Goal: Information Seeking & Learning: Learn about a topic

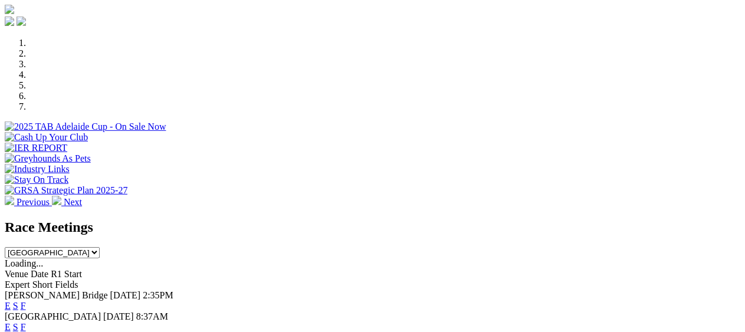
scroll to position [354, 0]
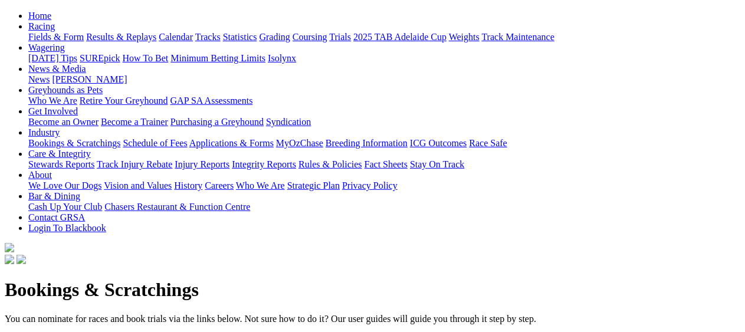
scroll to position [236, 0]
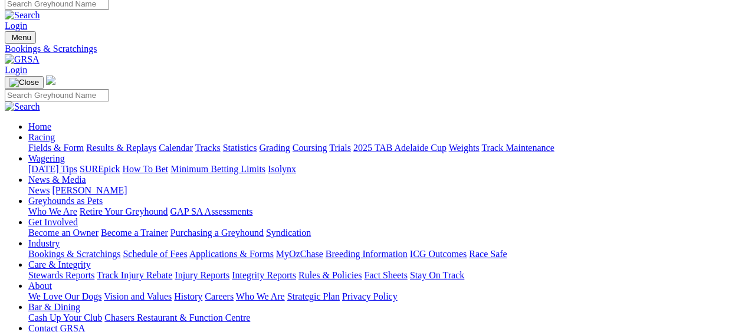
scroll to position [0, 0]
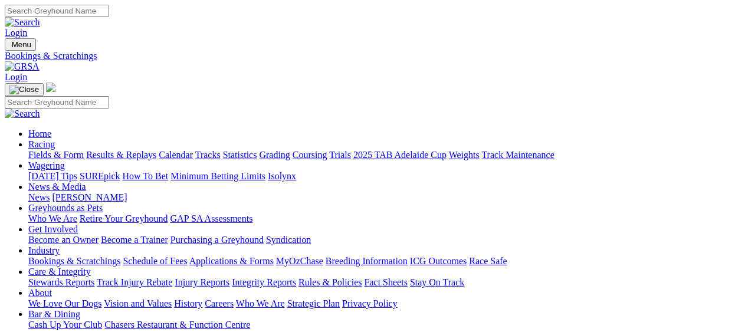
click at [146, 150] on link "Results & Replays" at bounding box center [121, 155] width 70 height 10
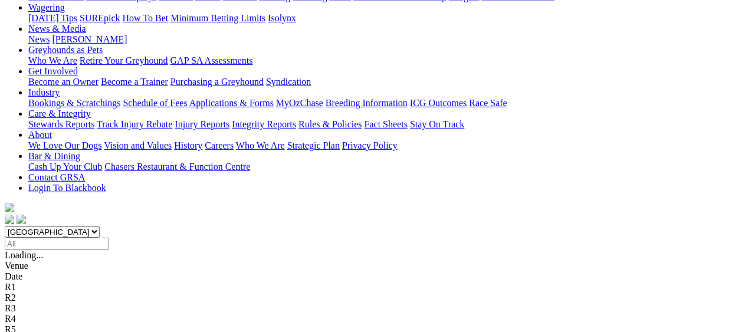
scroll to position [177, 0]
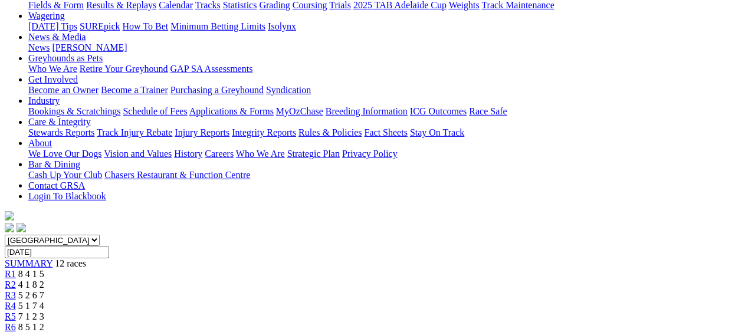
scroll to position [177, 0]
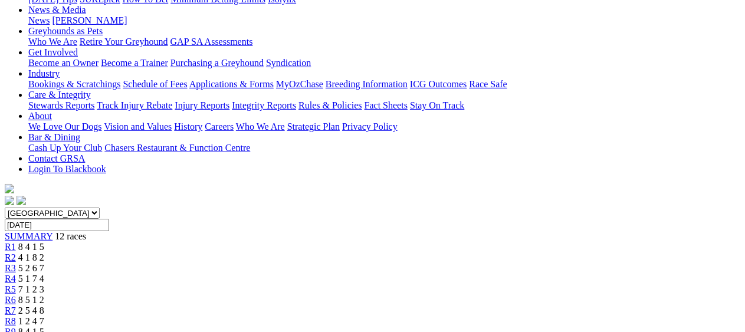
scroll to position [118, 0]
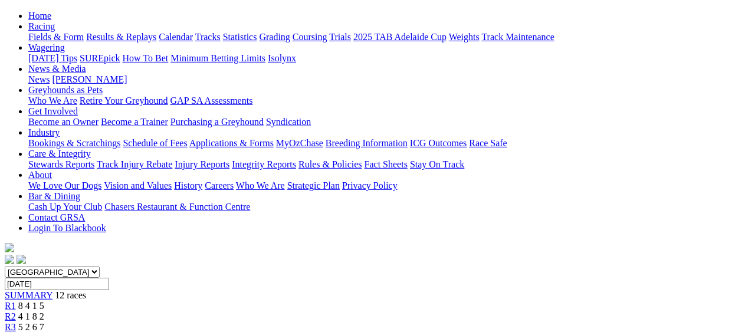
click at [16, 332] on span "R4" at bounding box center [10, 338] width 11 height 10
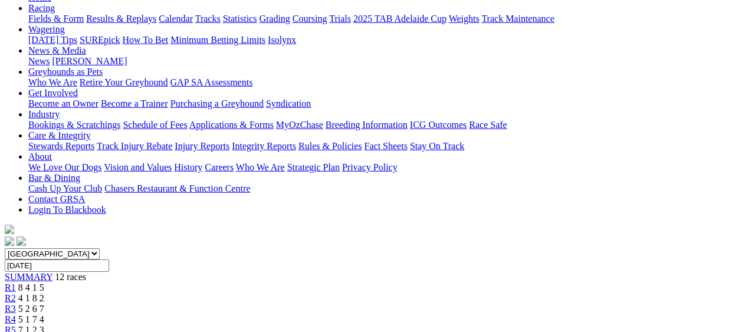
scroll to position [118, 0]
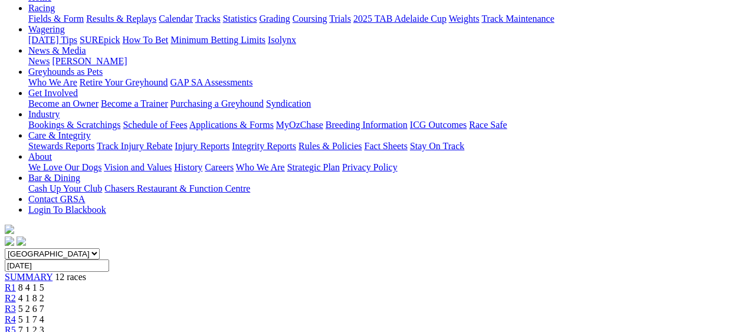
scroll to position [118, 0]
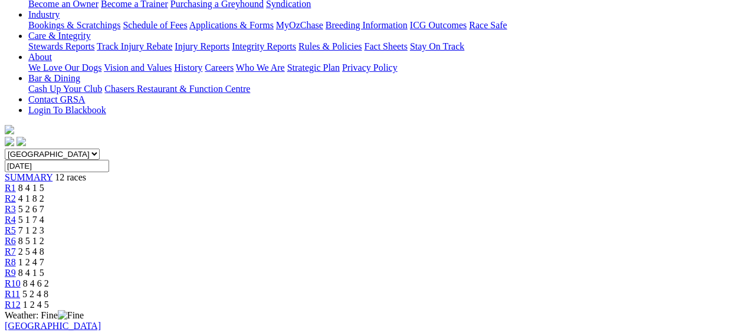
scroll to position [177, 0]
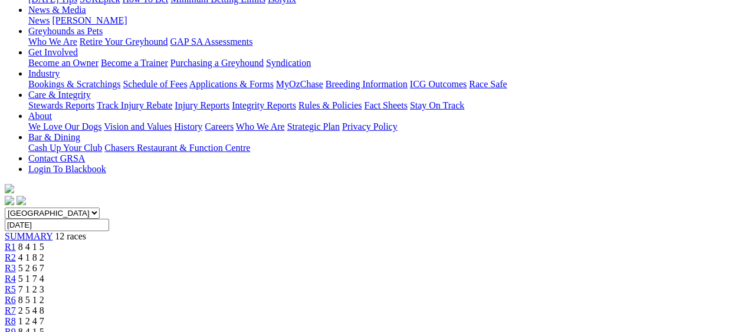
click at [437, 306] on div "R7 2 5 4 8" at bounding box center [373, 311] width 736 height 11
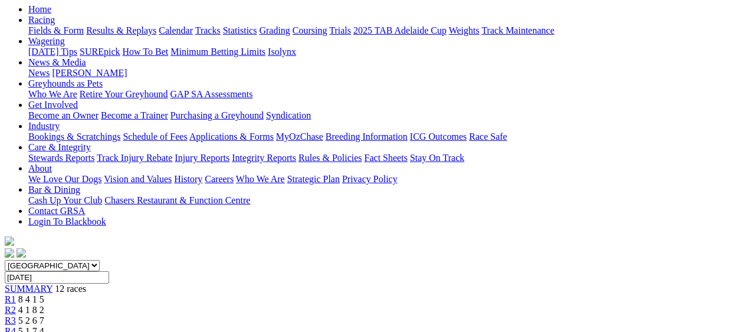
scroll to position [118, 0]
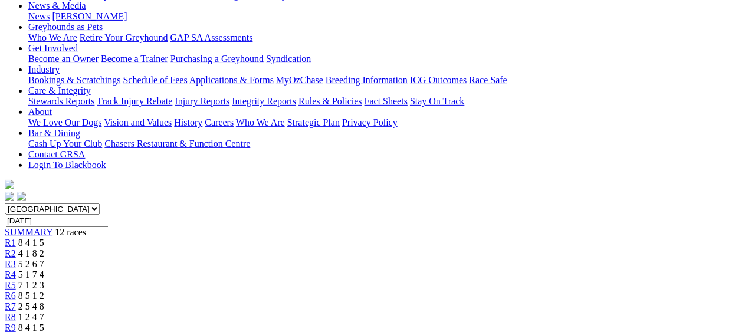
scroll to position [173, 0]
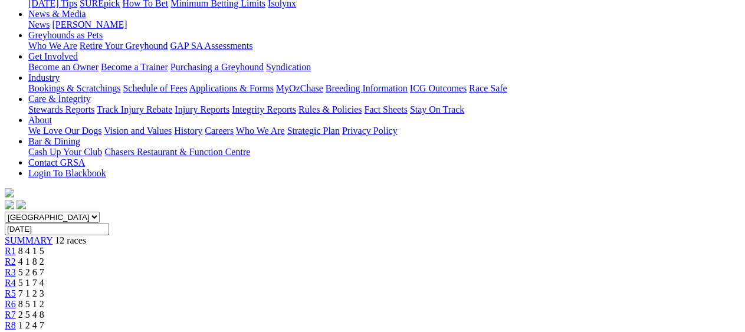
click at [526, 331] on div "R9 8 4 1 5" at bounding box center [373, 336] width 736 height 11
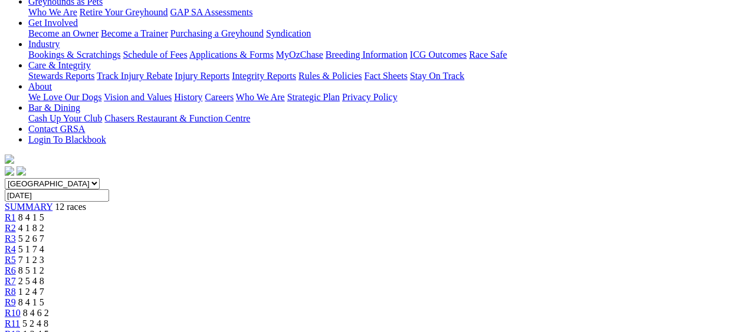
scroll to position [118, 0]
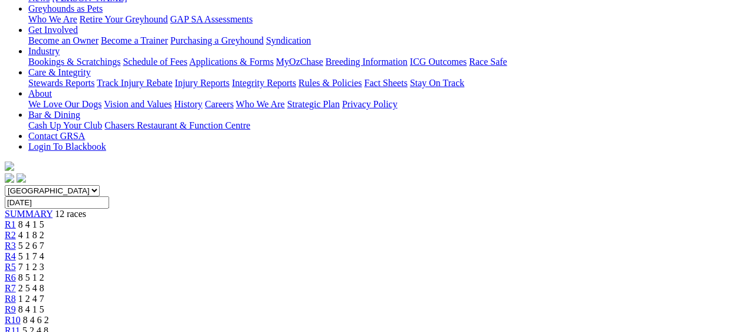
scroll to position [177, 0]
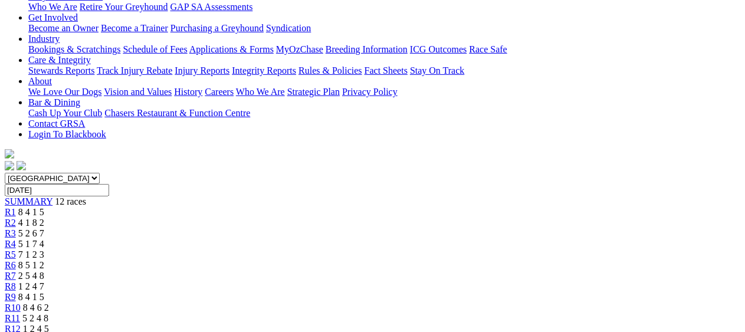
scroll to position [177, 0]
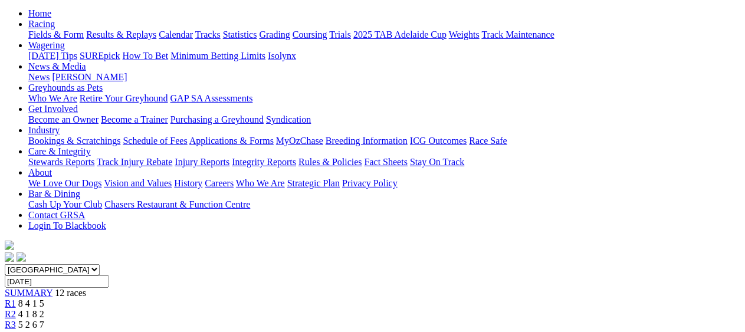
scroll to position [118, 0]
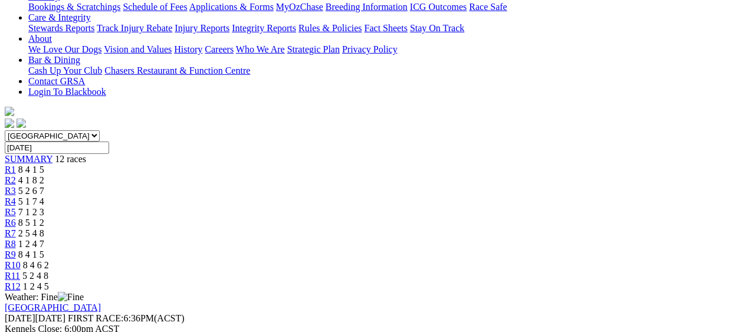
scroll to position [236, 0]
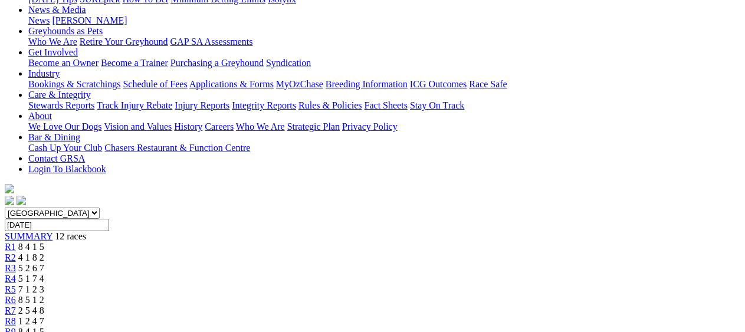
scroll to position [177, 0]
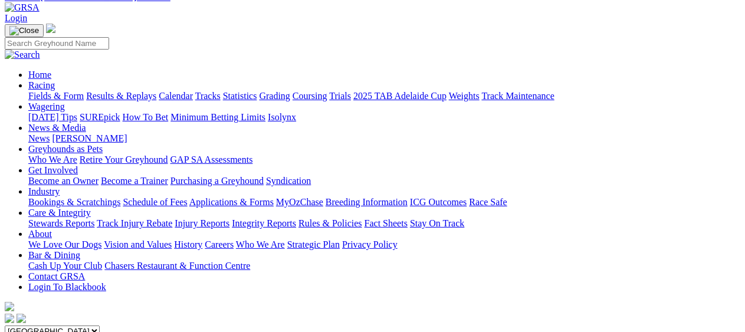
scroll to position [0, 0]
